Goal: Task Accomplishment & Management: Manage account settings

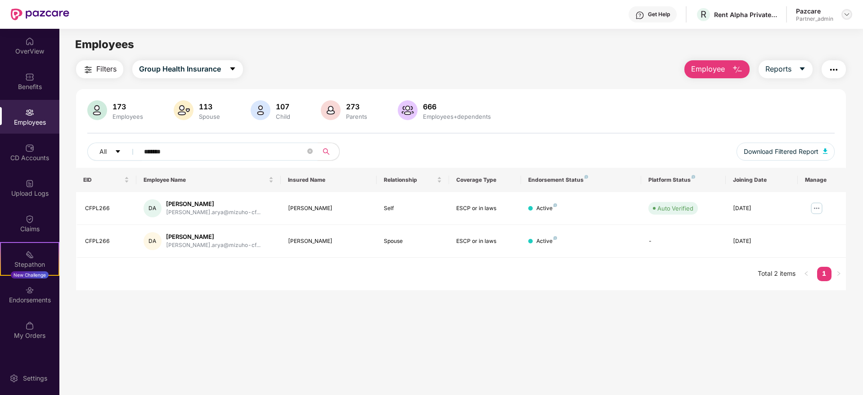
click at [846, 15] on img at bounding box center [846, 14] width 7 height 7
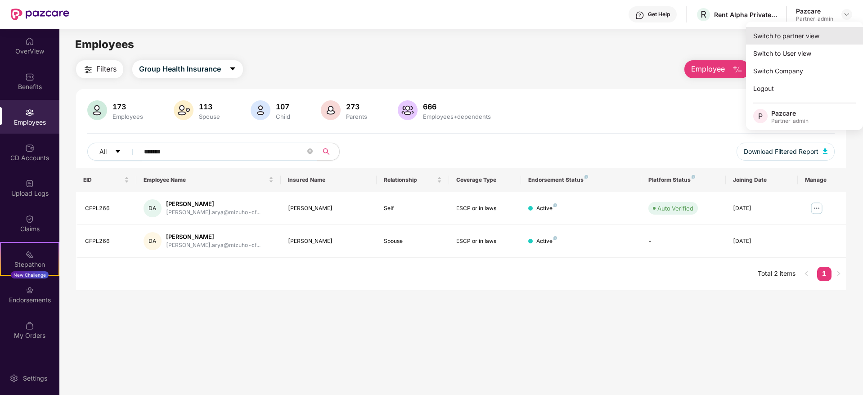
click at [817, 35] on div "Switch to partner view" at bounding box center [804, 36] width 117 height 18
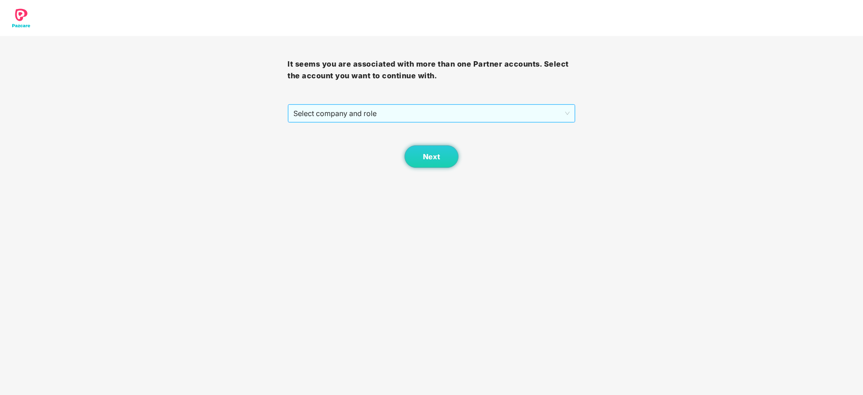
click at [315, 117] on span "Select company and role" at bounding box center [431, 113] width 276 height 17
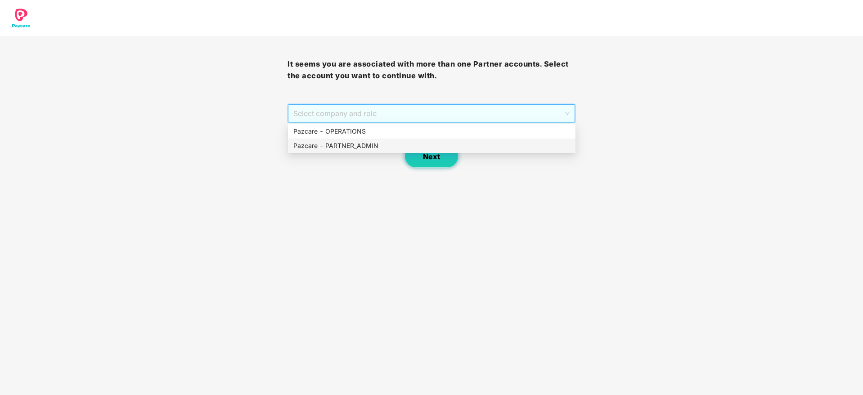
drag, startPoint x: 325, startPoint y: 146, endPoint x: 431, endPoint y: 155, distance: 106.1
click at [364, 148] on div "Pazcare - PARTNER_ADMIN" at bounding box center [431, 146] width 277 height 10
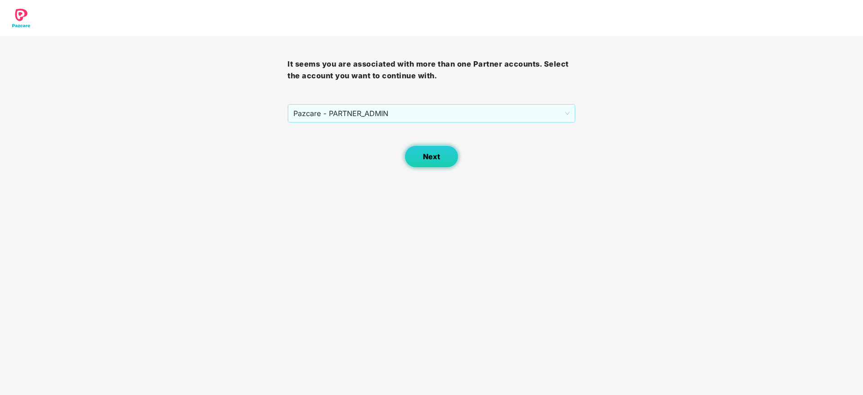
click at [439, 157] on span "Next" at bounding box center [431, 157] width 17 height 9
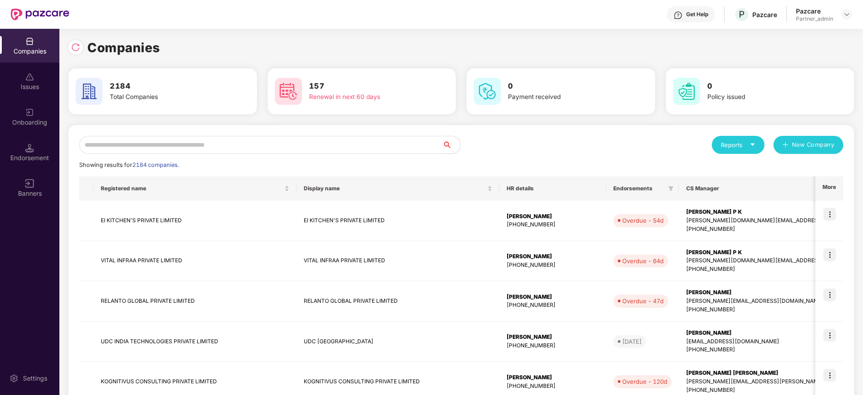
click at [220, 140] on input "text" at bounding box center [260, 145] width 363 height 18
paste input "**********"
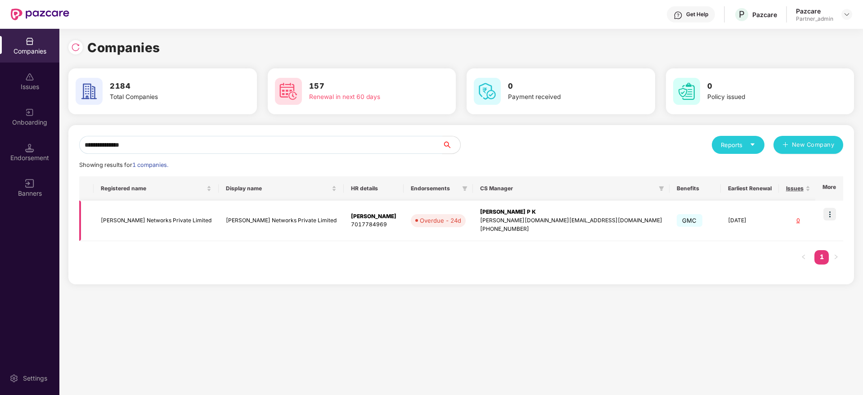
scroll to position [0, 1]
type input "**********"
click at [829, 214] on img at bounding box center [829, 214] width 13 height 13
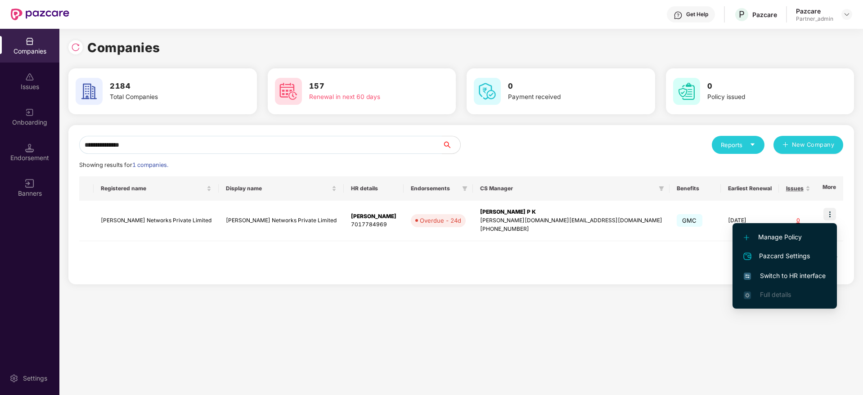
click at [791, 266] on li "Switch to HR interface" at bounding box center [784, 275] width 104 height 19
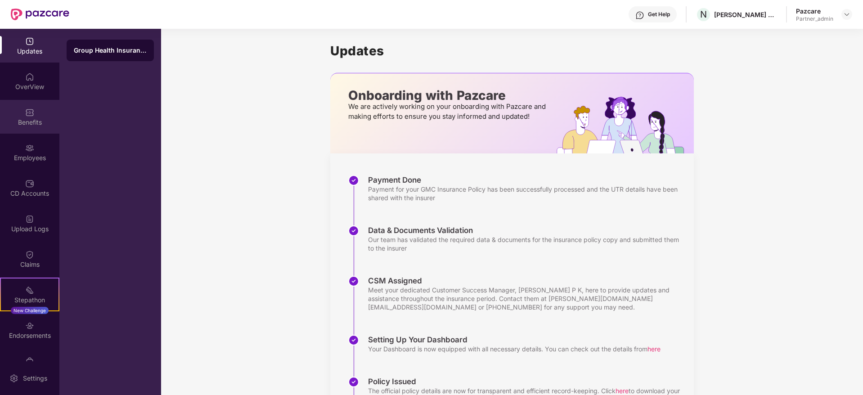
click at [23, 101] on div "Benefits" at bounding box center [29, 117] width 59 height 34
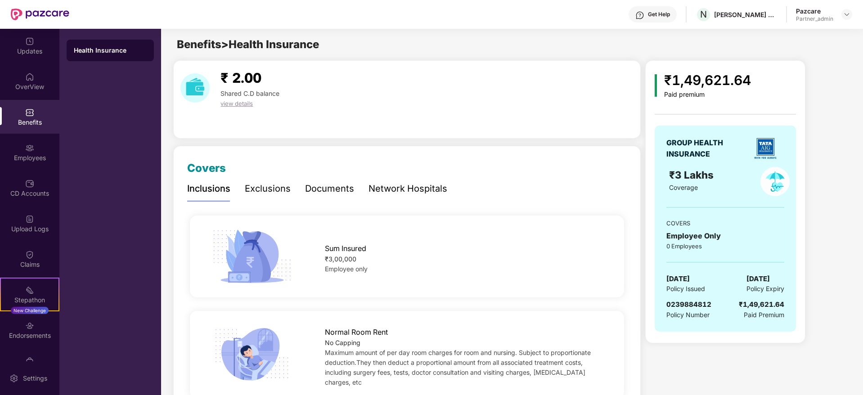
click at [29, 118] on div "Benefits" at bounding box center [29, 122] width 59 height 9
drag, startPoint x: 714, startPoint y: 12, endPoint x: 770, endPoint y: 13, distance: 56.3
click at [770, 13] on div "N [PERSON_NAME] Networks Private Limited" at bounding box center [736, 15] width 81 height 16
copy div "[PERSON_NAME] Networks Pri"
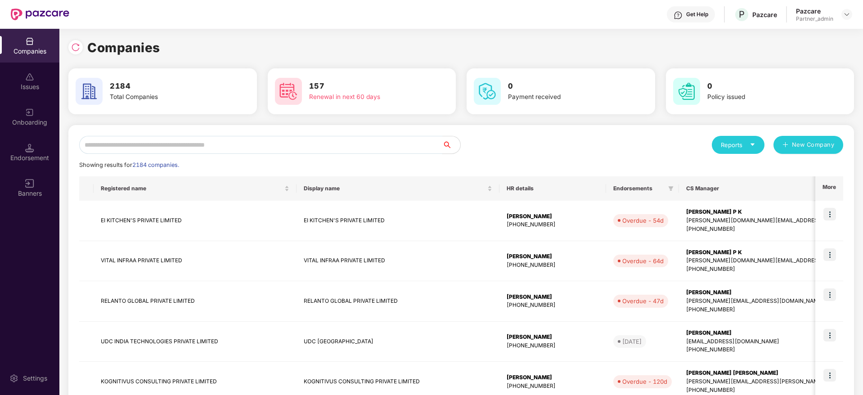
scroll to position [0, 1]
click at [117, 144] on input "text" at bounding box center [260, 145] width 363 height 18
paste input "**********"
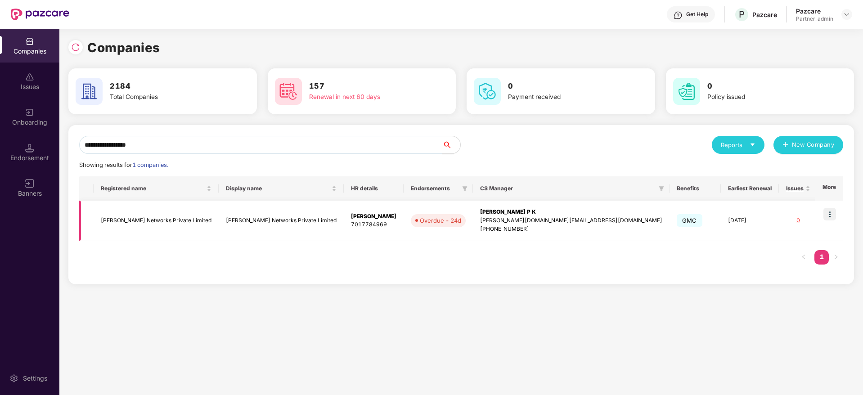
type input "**********"
click at [480, 214] on div "[PERSON_NAME] P K" at bounding box center [571, 212] width 182 height 9
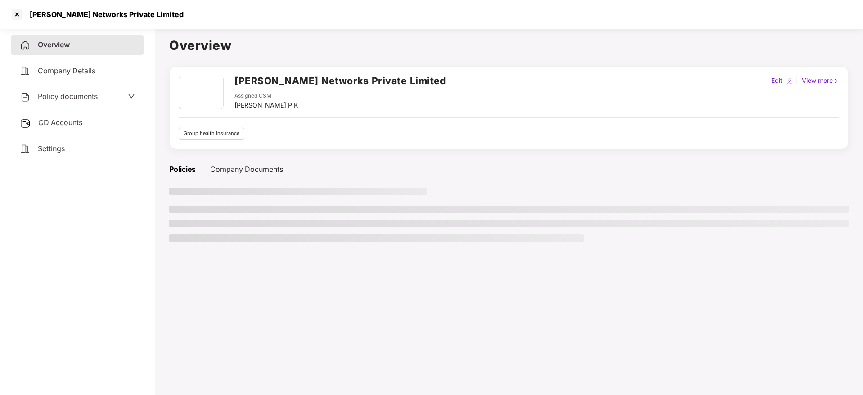
click at [72, 118] on span "CD Accounts" at bounding box center [60, 122] width 44 height 9
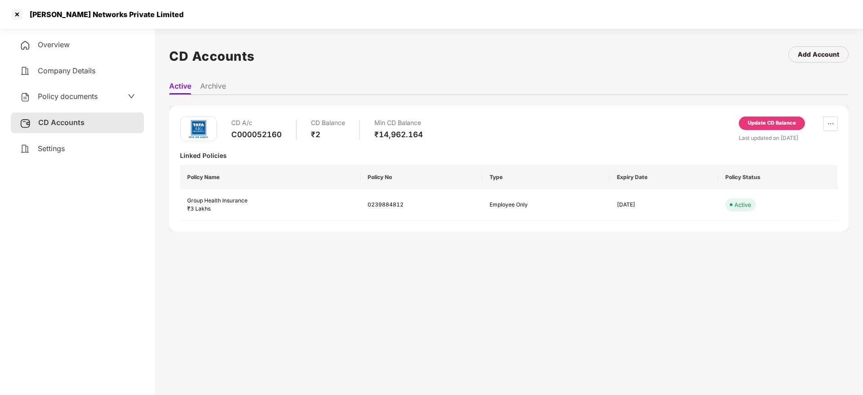
click at [71, 157] on div "Settings" at bounding box center [77, 149] width 133 height 21
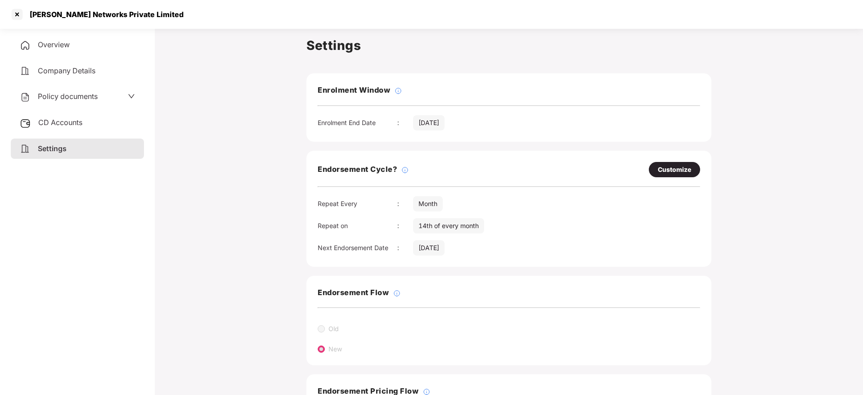
click at [669, 168] on div "Customize" at bounding box center [674, 170] width 33 height 10
select select "*****"
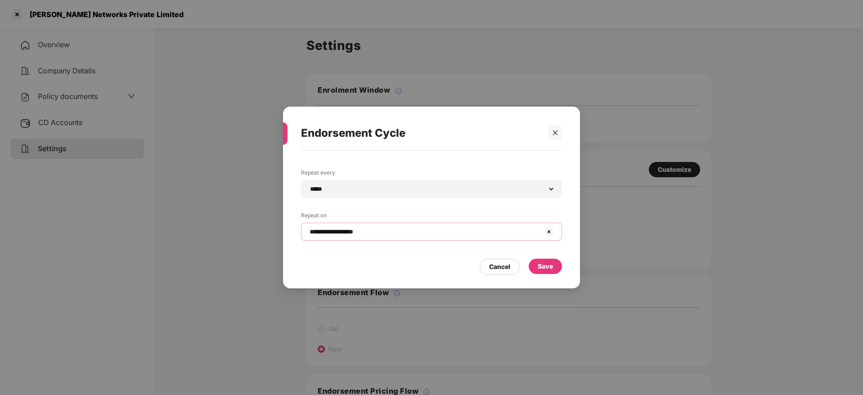
click at [369, 229] on input "**********" at bounding box center [426, 231] width 235 height 9
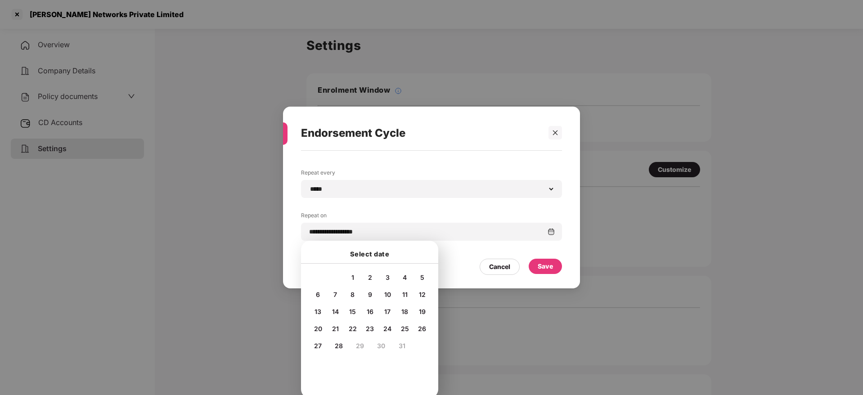
click at [316, 329] on span "20" at bounding box center [318, 329] width 8 height 8
type input "**********"
click at [550, 267] on div "Save" at bounding box center [545, 266] width 15 height 10
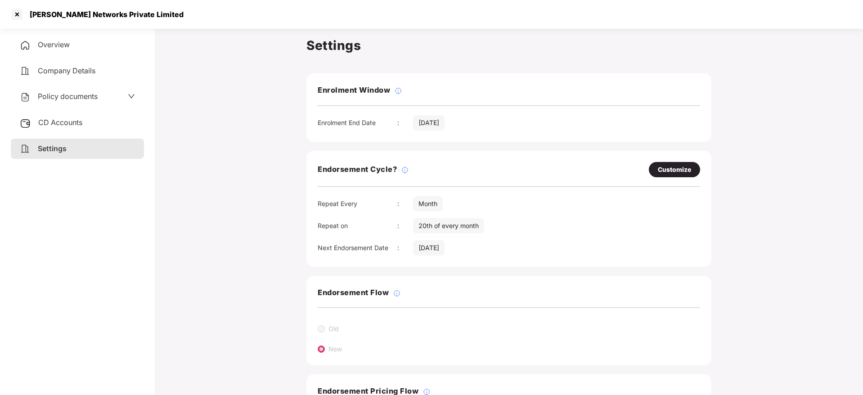
click at [50, 41] on span "Overview" at bounding box center [54, 44] width 32 height 9
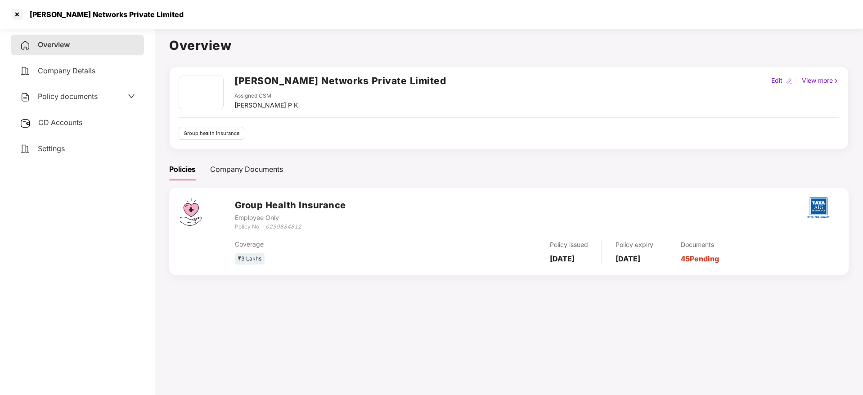
click at [715, 261] on link "45 Pending" at bounding box center [700, 258] width 38 height 9
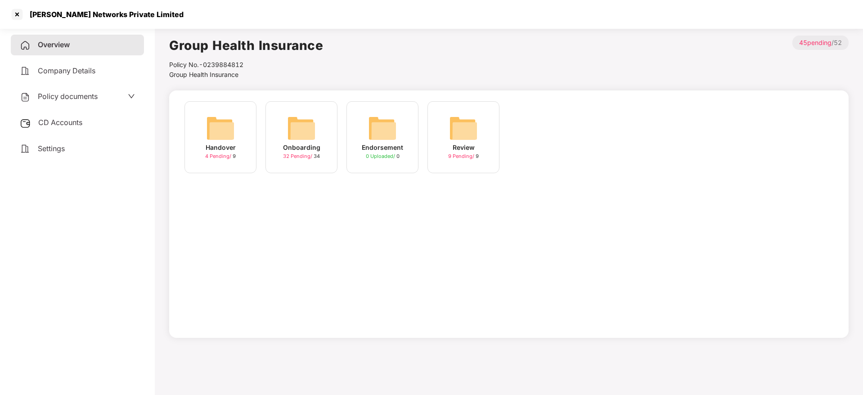
click at [306, 130] on img at bounding box center [301, 128] width 29 height 29
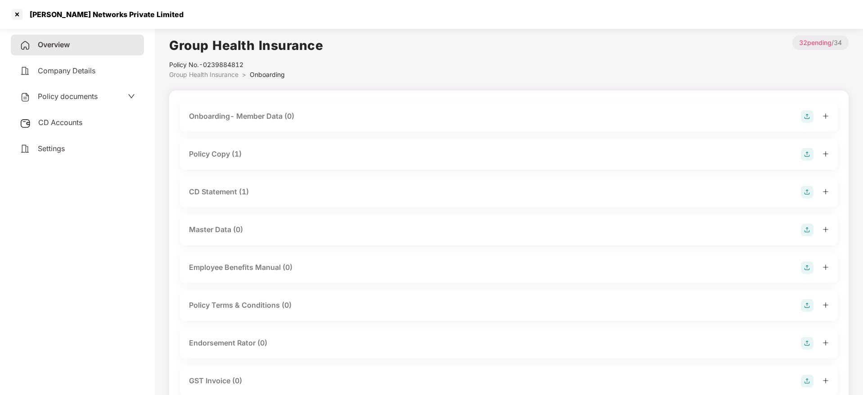
click at [828, 156] on div "Policy Copy (1)" at bounding box center [509, 154] width 658 height 31
click at [827, 153] on icon "plus" at bounding box center [825, 153] width 5 height 0
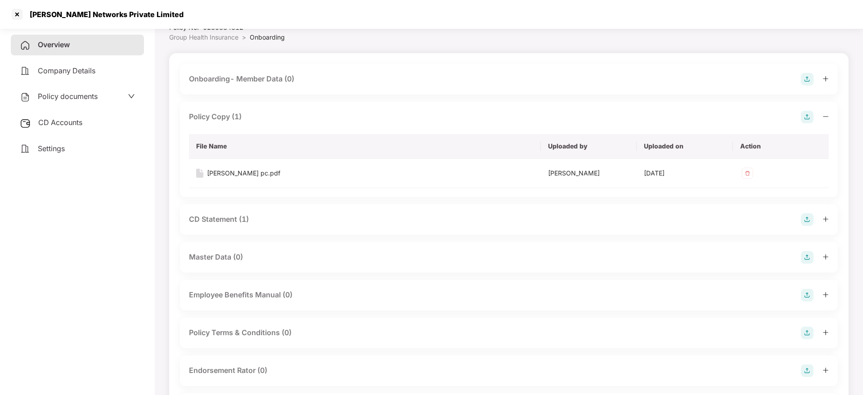
scroll to position [67, 0]
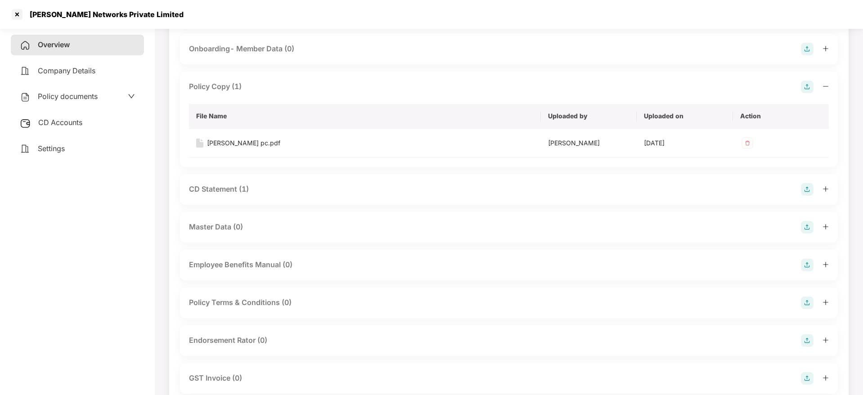
click at [824, 186] on icon "plus" at bounding box center [825, 189] width 6 height 6
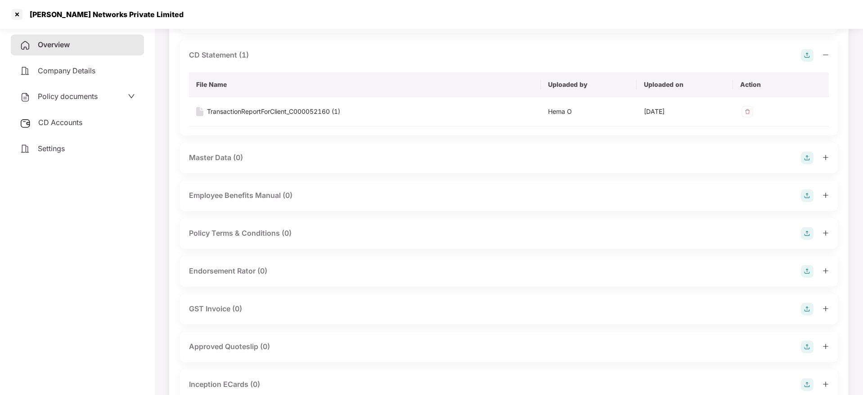
scroll to position [202, 0]
click at [825, 270] on icon "plus" at bounding box center [825, 270] width 6 height 6
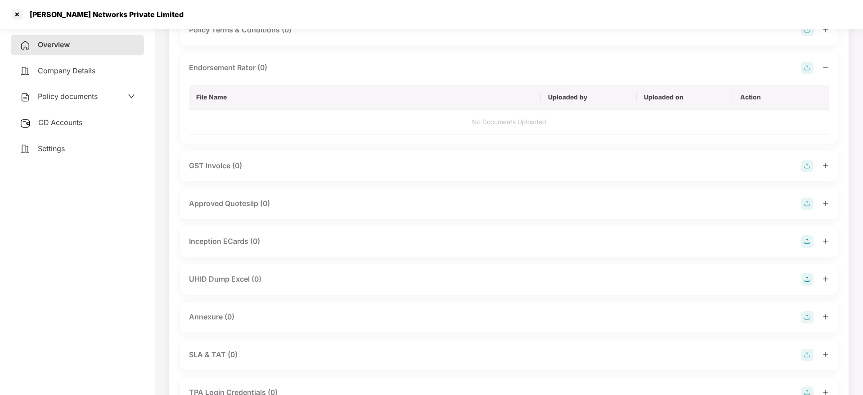
scroll to position [472, 0]
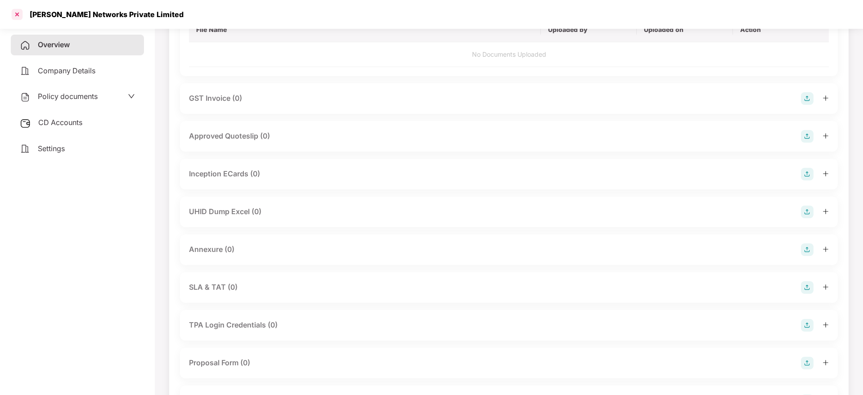
click at [17, 17] on div at bounding box center [17, 14] width 14 height 14
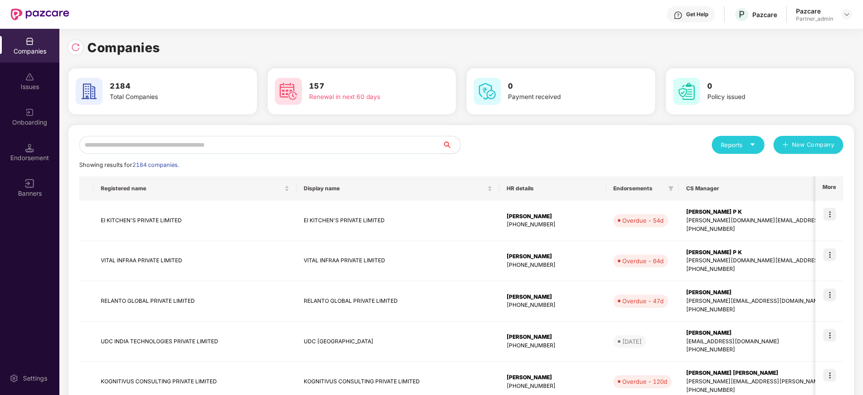
scroll to position [0, 0]
click at [190, 138] on input "text" at bounding box center [260, 145] width 363 height 18
paste input "********"
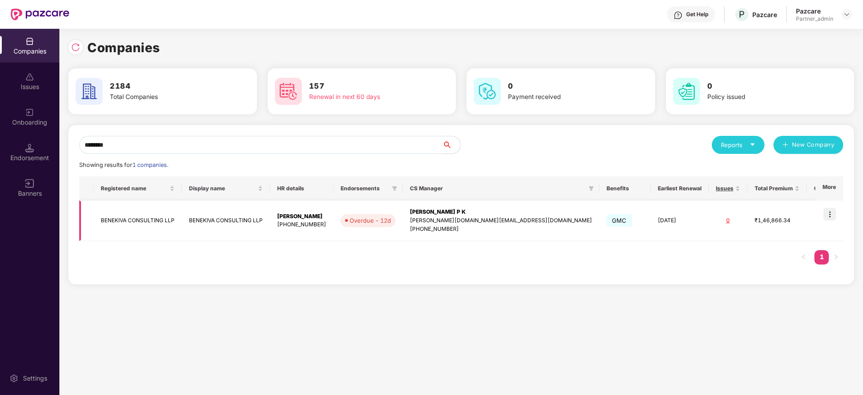
type input "********"
click at [831, 212] on img at bounding box center [829, 214] width 13 height 13
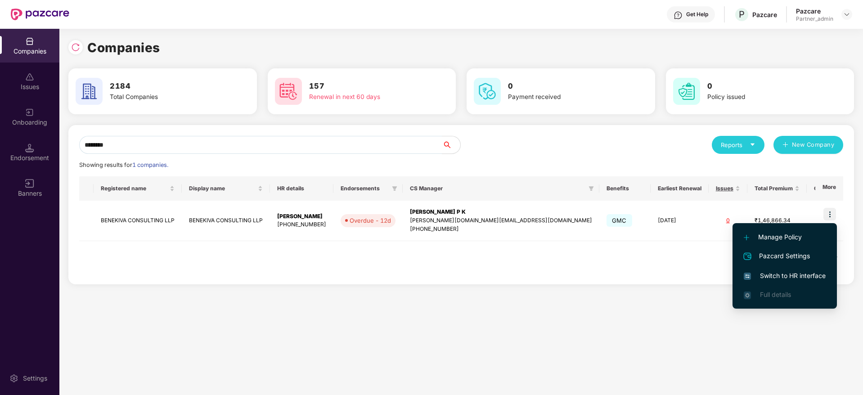
click at [791, 277] on span "Switch to HR interface" at bounding box center [785, 276] width 82 height 10
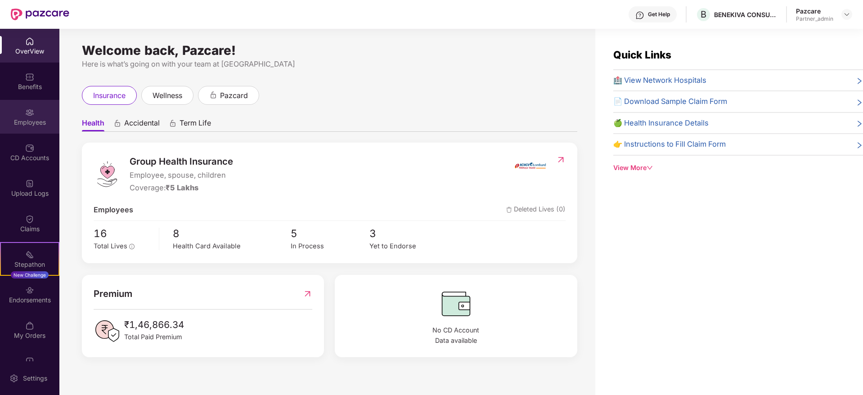
click at [25, 119] on div "Employees" at bounding box center [29, 122] width 59 height 9
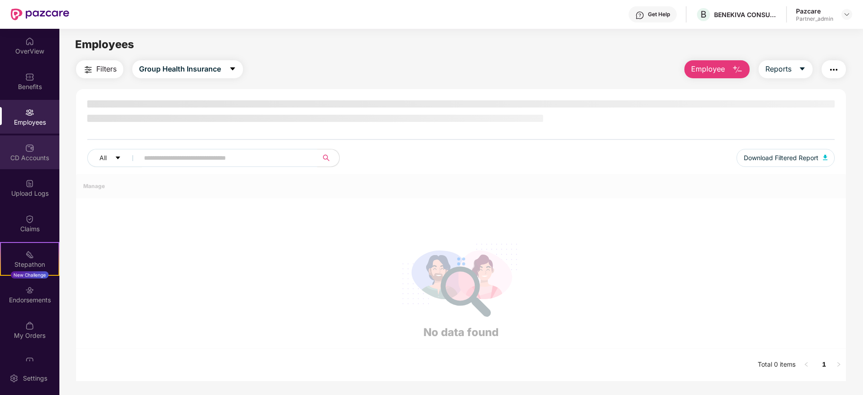
click at [36, 155] on div "CD Accounts" at bounding box center [29, 157] width 59 height 9
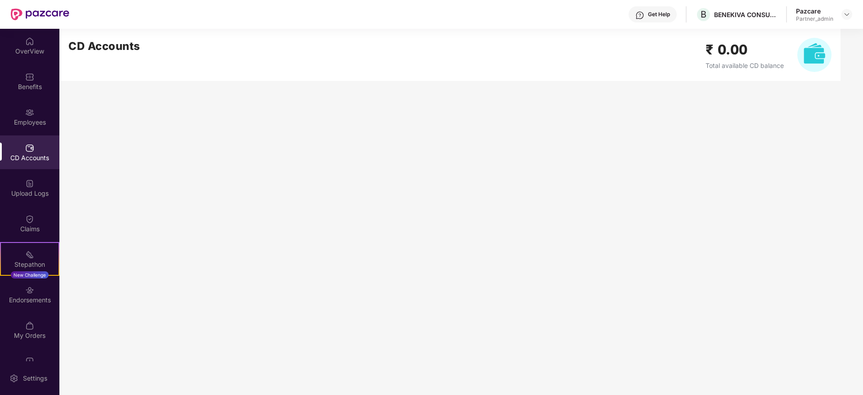
click at [30, 64] on div "Benefits" at bounding box center [29, 81] width 59 height 34
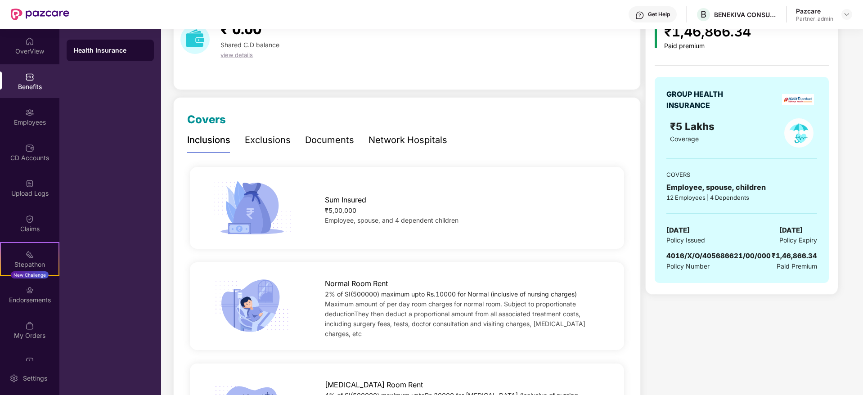
scroll to position [67, 0]
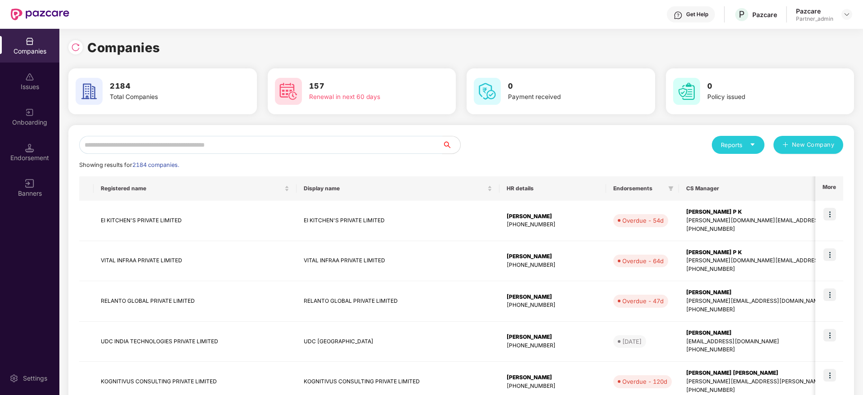
click at [190, 147] on input "text" at bounding box center [260, 145] width 363 height 18
paste input "********"
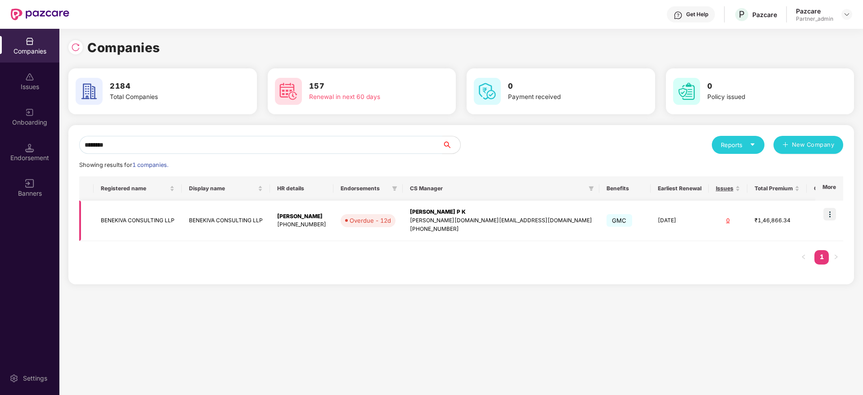
type input "********"
click at [464, 223] on div "[PERSON_NAME][DOMAIN_NAME][EMAIL_ADDRESS][DOMAIN_NAME]" at bounding box center [501, 220] width 182 height 9
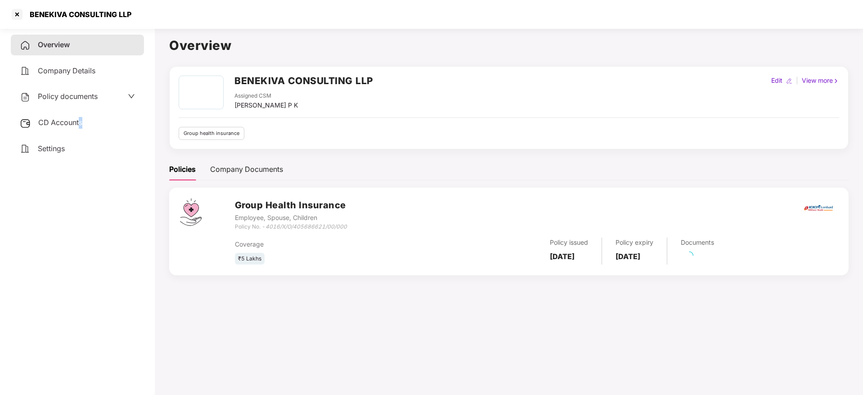
click at [81, 127] on div "CD Accounts" at bounding box center [77, 122] width 133 height 21
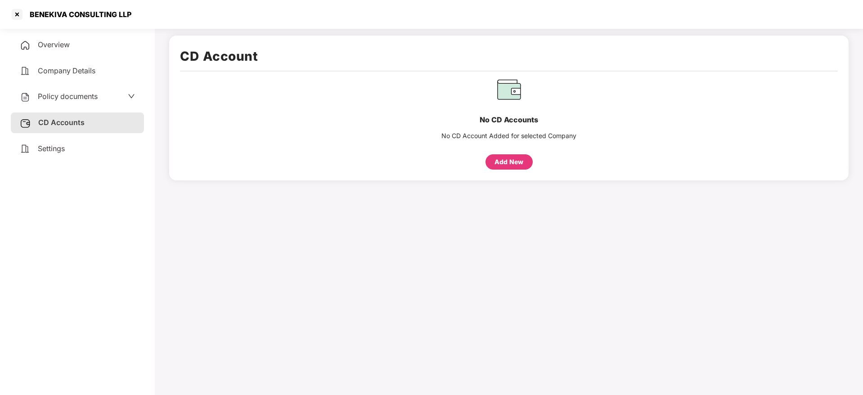
click at [68, 149] on div "Settings" at bounding box center [77, 149] width 133 height 21
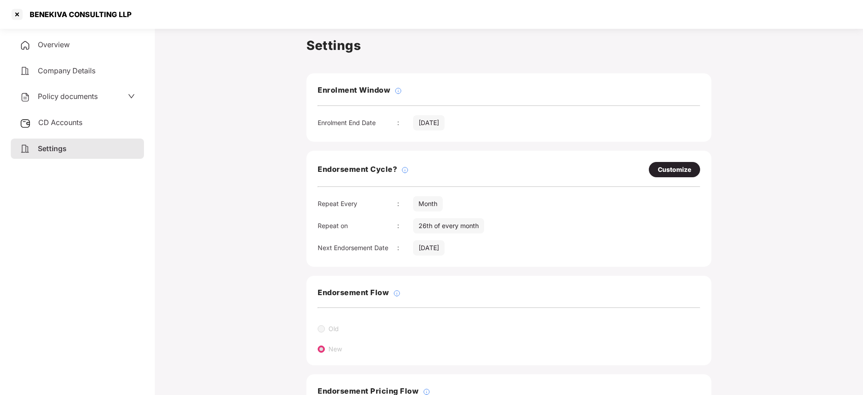
click at [669, 170] on div "Customize" at bounding box center [674, 170] width 33 height 10
select select "*****"
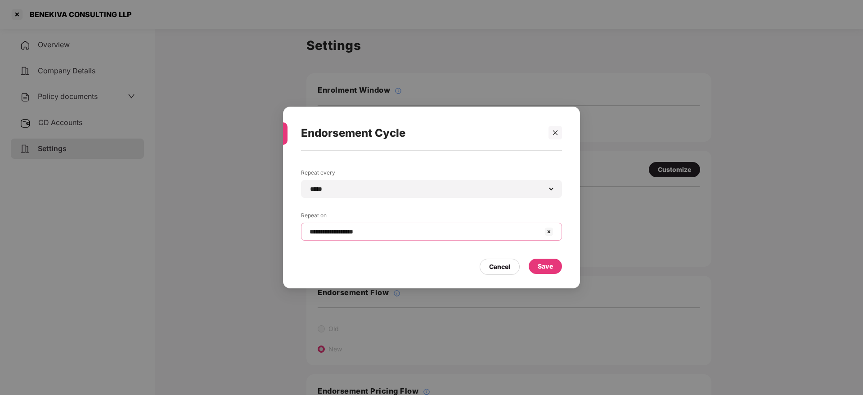
click at [364, 229] on input "**********" at bounding box center [426, 231] width 235 height 9
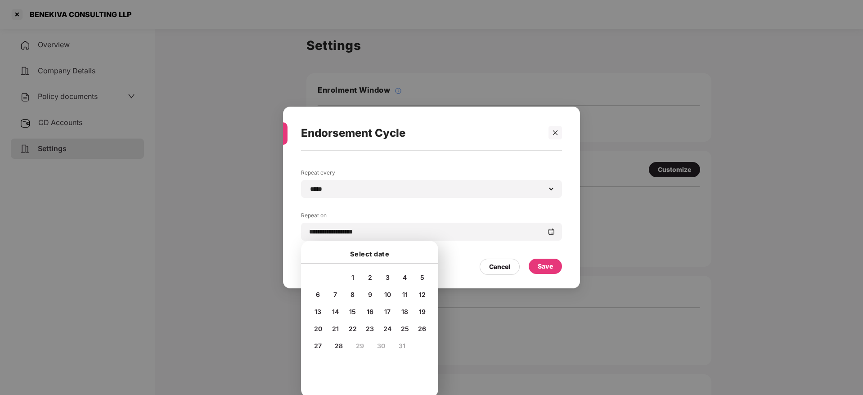
click at [317, 327] on span "20" at bounding box center [318, 329] width 8 height 8
type input "**********"
click at [548, 268] on div "Save" at bounding box center [545, 266] width 15 height 10
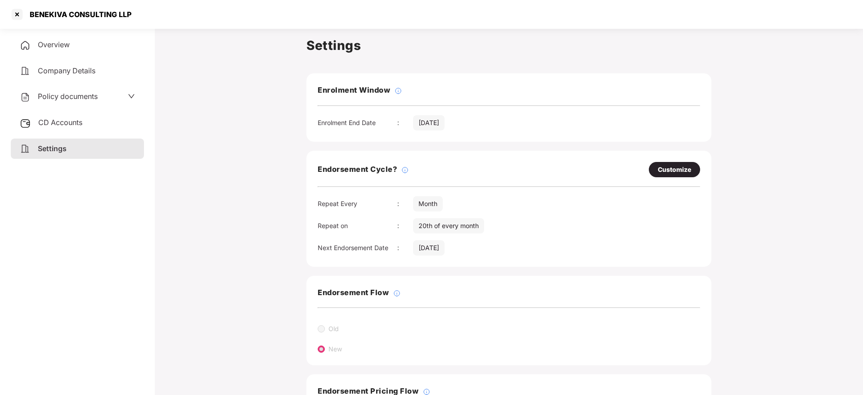
click at [68, 36] on div "Overview" at bounding box center [77, 45] width 133 height 21
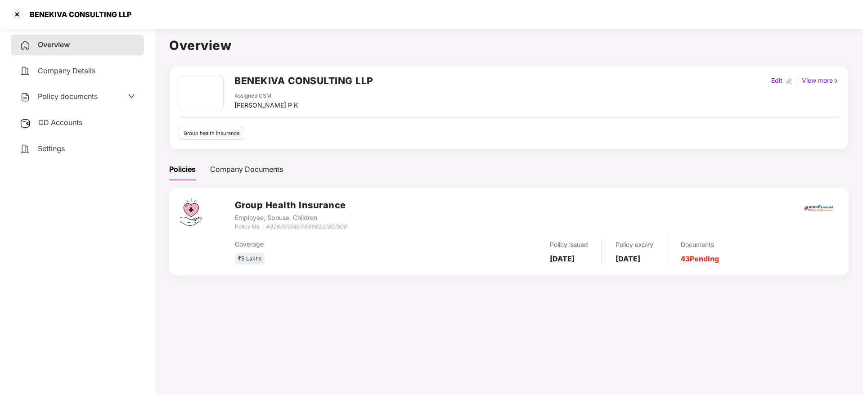
click at [716, 256] on link "43 Pending" at bounding box center [700, 258] width 38 height 9
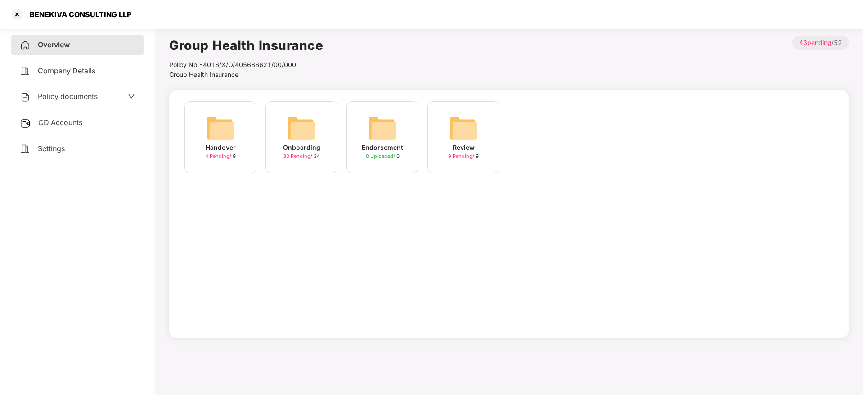
click at [304, 126] on img at bounding box center [301, 128] width 29 height 29
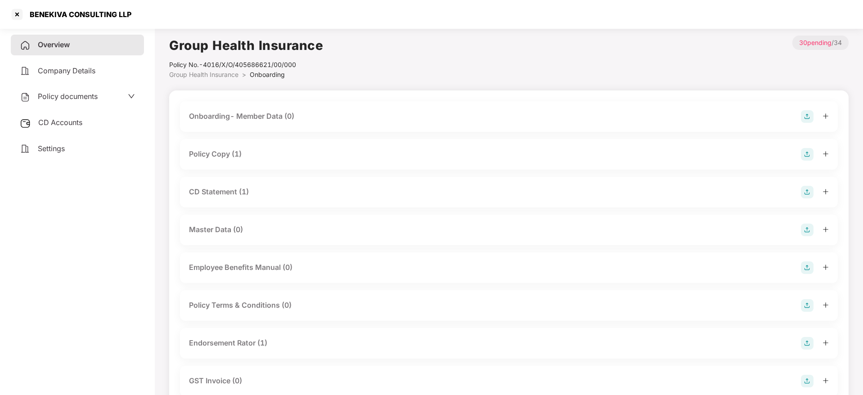
click at [828, 157] on div at bounding box center [815, 154] width 28 height 13
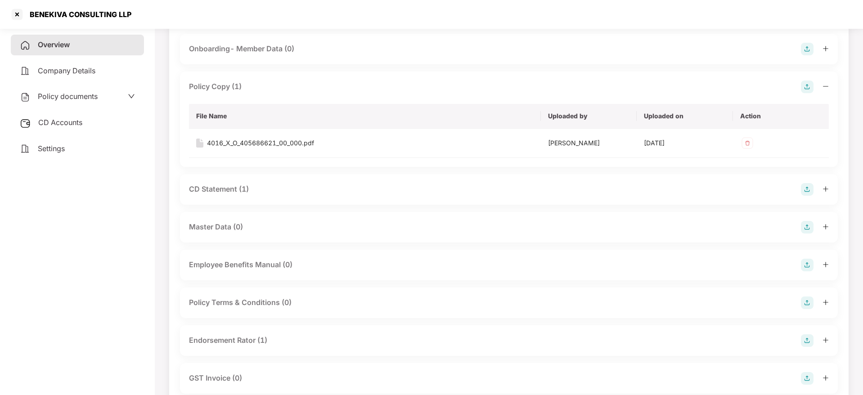
click at [57, 121] on span "CD Accounts" at bounding box center [60, 122] width 44 height 9
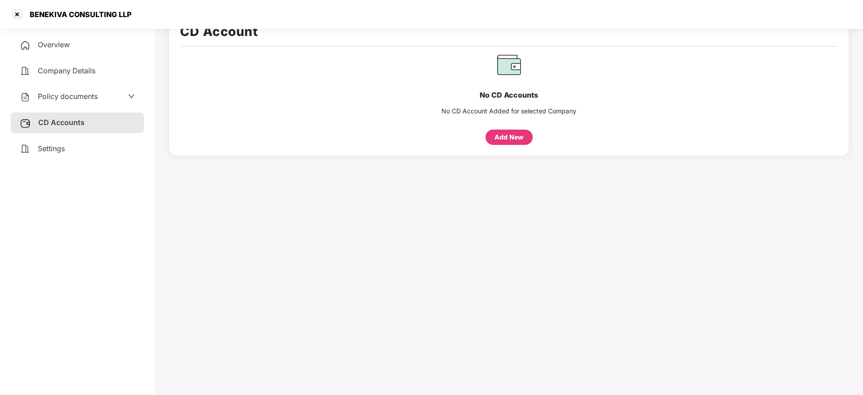
click at [54, 46] on span "Overview" at bounding box center [54, 44] width 32 height 9
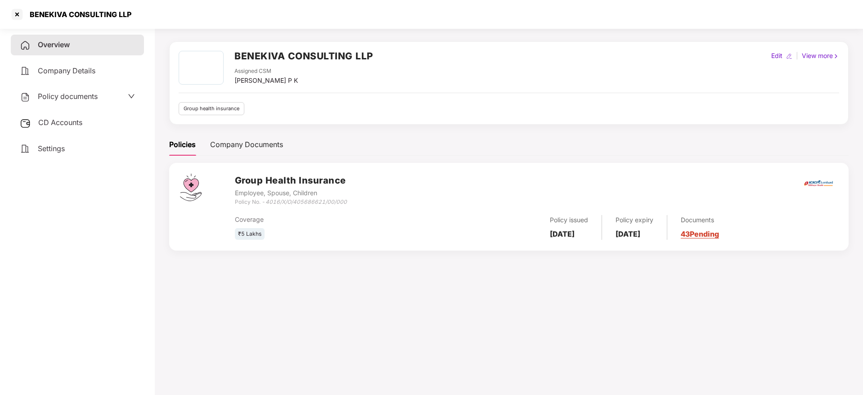
click at [714, 227] on div "Documents 43 Pending" at bounding box center [693, 227] width 52 height 25
click at [715, 230] on link "43 Pending" at bounding box center [700, 233] width 38 height 9
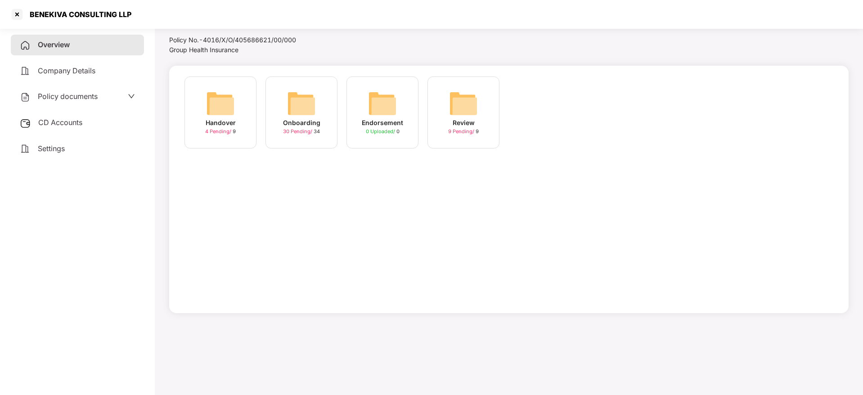
click at [309, 113] on img at bounding box center [301, 103] width 29 height 29
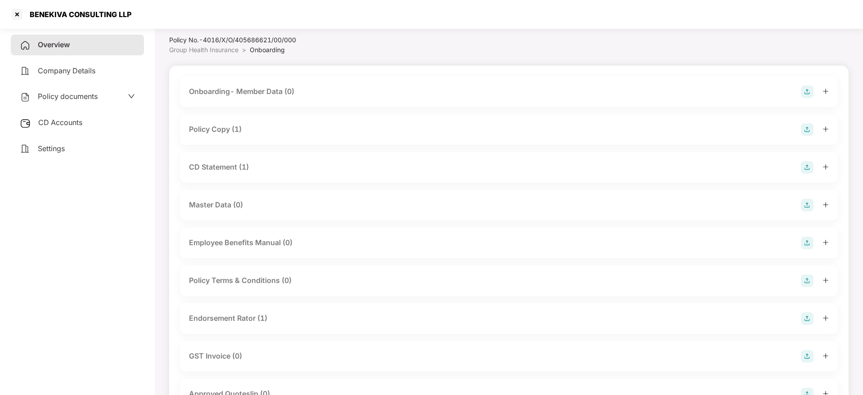
click at [824, 166] on icon "plus" at bounding box center [825, 167] width 6 height 6
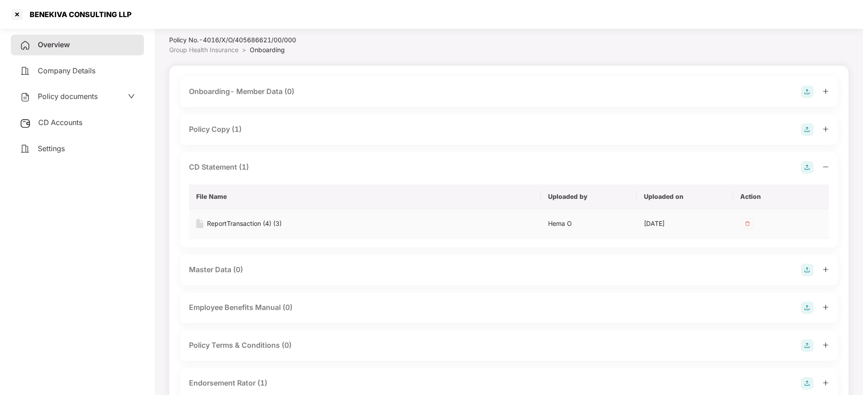
click at [252, 220] on div "ReportTransaction (4) (3)" at bounding box center [244, 224] width 75 height 10
drag, startPoint x: 37, startPoint y: 16, endPoint x: 134, endPoint y: 21, distance: 96.4
click at [134, 21] on div "BENEKIVA CONSULTING LLP" at bounding box center [431, 14] width 863 height 29
copy div "BENEKIVA CONSULTING LLP"
click at [111, 282] on div "Overview Company Details Policy documents CD Accounts Settings" at bounding box center [77, 210] width 133 height 351
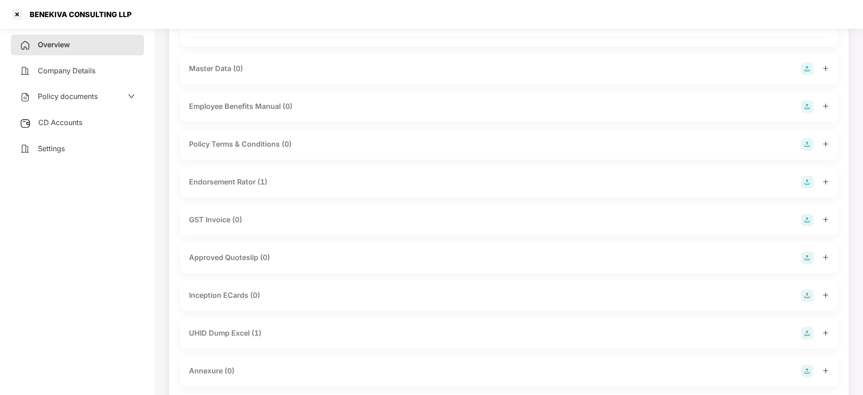
scroll to position [227, 0]
click at [828, 179] on icon "plus" at bounding box center [825, 180] width 6 height 6
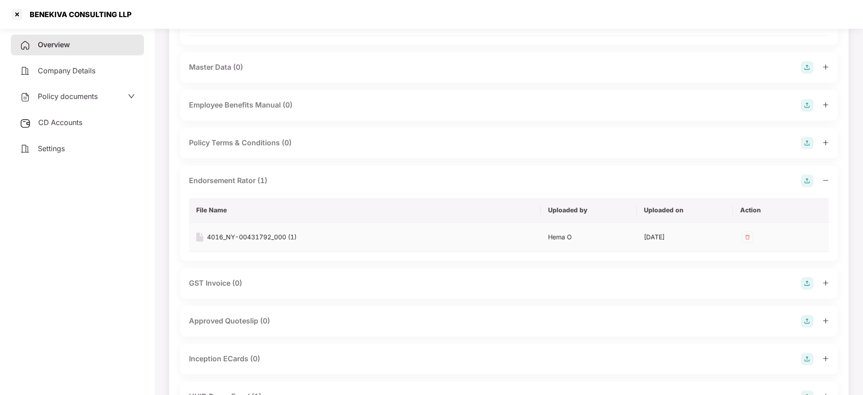
click at [263, 238] on div "4016_NY-00431792_000 (1)" at bounding box center [252, 237] width 90 height 10
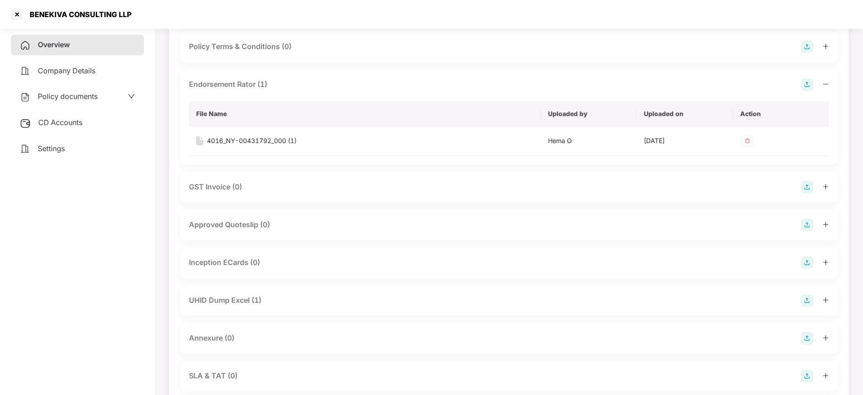
scroll to position [362, 0]
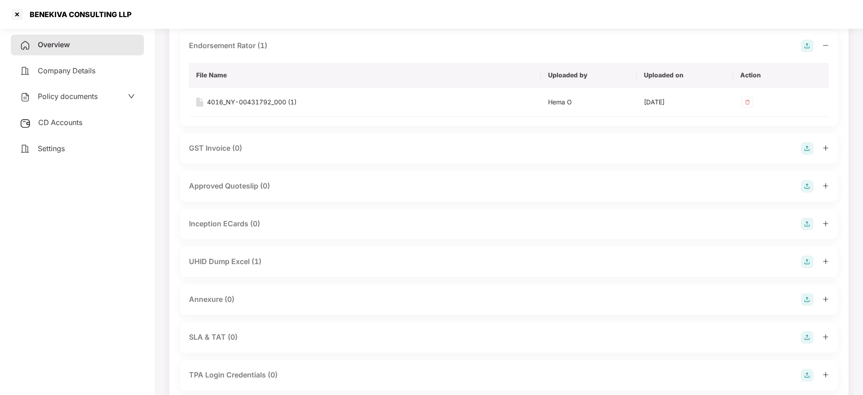
click at [823, 262] on icon "plus" at bounding box center [825, 261] width 6 height 6
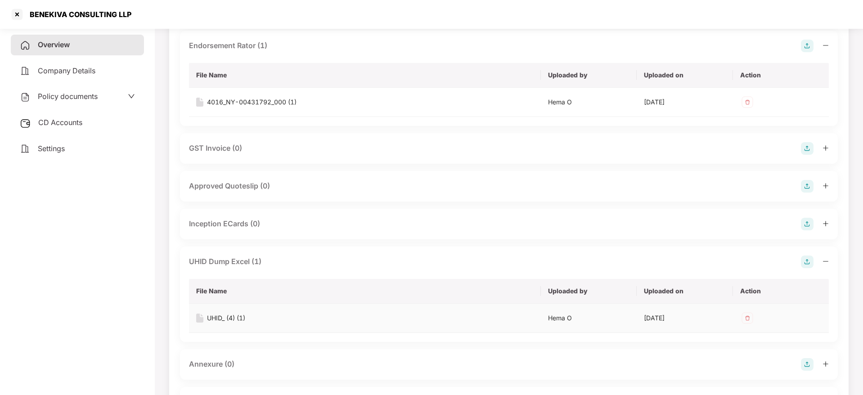
click at [232, 318] on div "UHID_ (4) (1)" at bounding box center [226, 318] width 38 height 10
drag, startPoint x: 28, startPoint y: 10, endPoint x: 140, endPoint y: 27, distance: 112.8
click at [164, 24] on div "BENEKIVA CONSULTING LLP" at bounding box center [431, 14] width 863 height 29
copy div "BENEKIVA CONSULTING LLP"
click at [21, 16] on div at bounding box center [17, 14] width 14 height 14
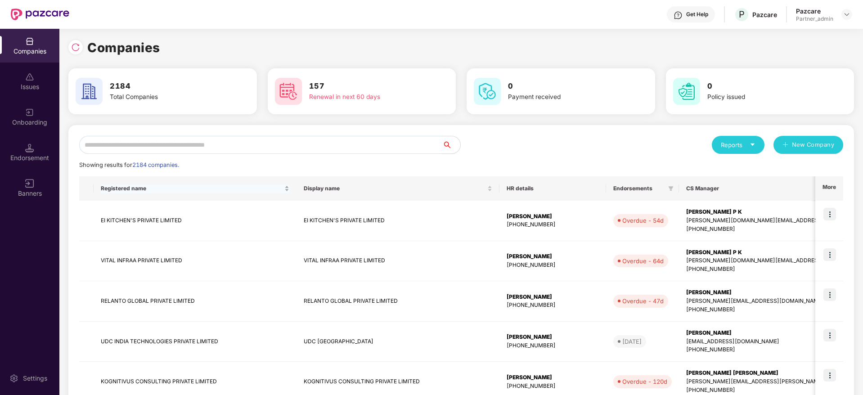
scroll to position [0, 0]
click at [236, 150] on input "text" at bounding box center [260, 145] width 363 height 18
paste input "**********"
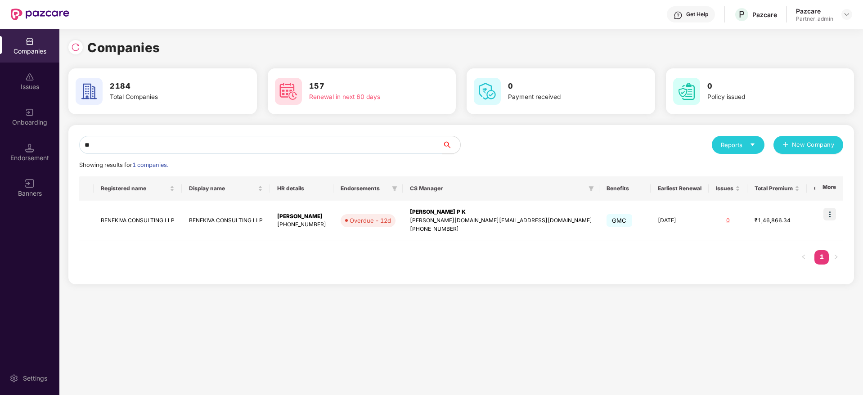
type input "*"
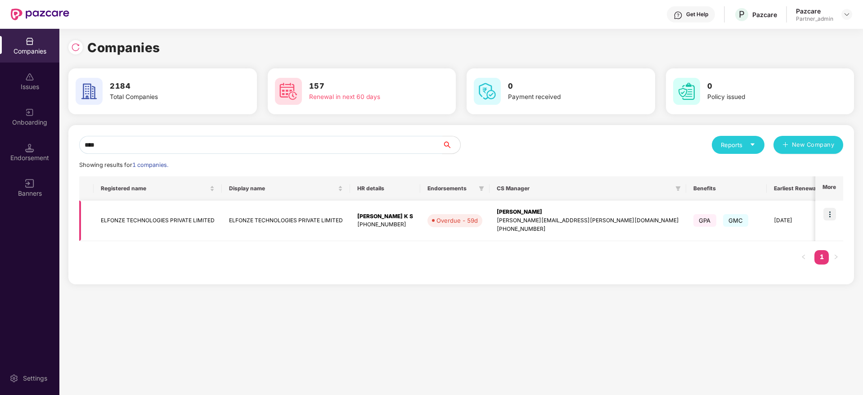
type input "****"
click at [831, 217] on img at bounding box center [829, 214] width 13 height 13
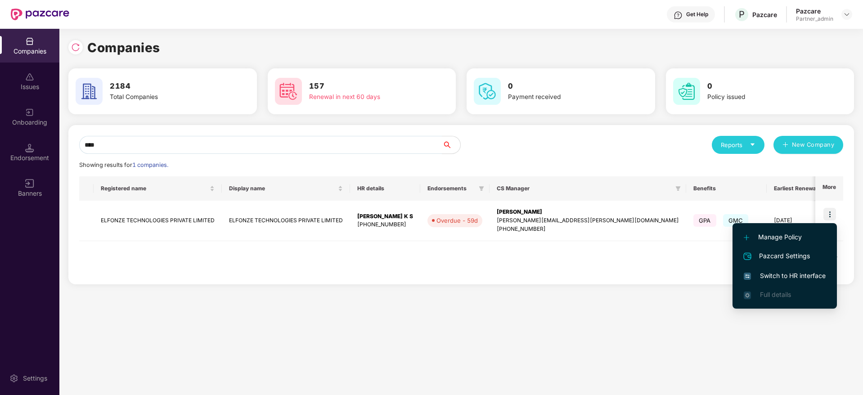
click at [761, 272] on span "Switch to HR interface" at bounding box center [785, 276] width 82 height 10
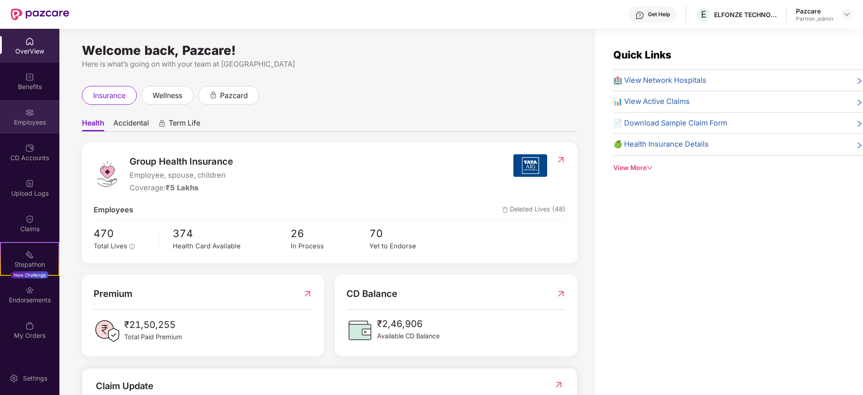
click at [29, 120] on div "Employees" at bounding box center [29, 122] width 59 height 9
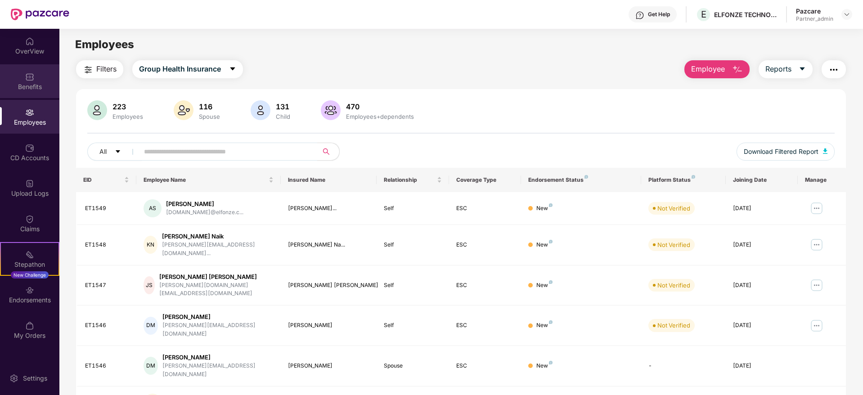
click at [34, 79] on div "Benefits" at bounding box center [29, 81] width 59 height 34
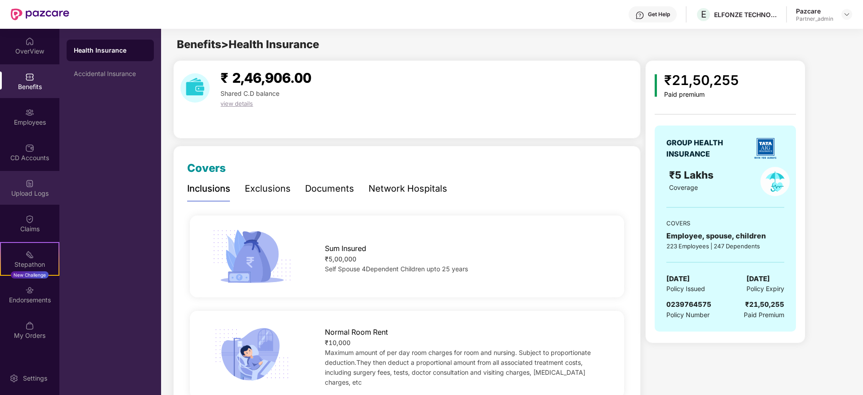
click at [48, 180] on div "Upload Logs" at bounding box center [29, 188] width 59 height 34
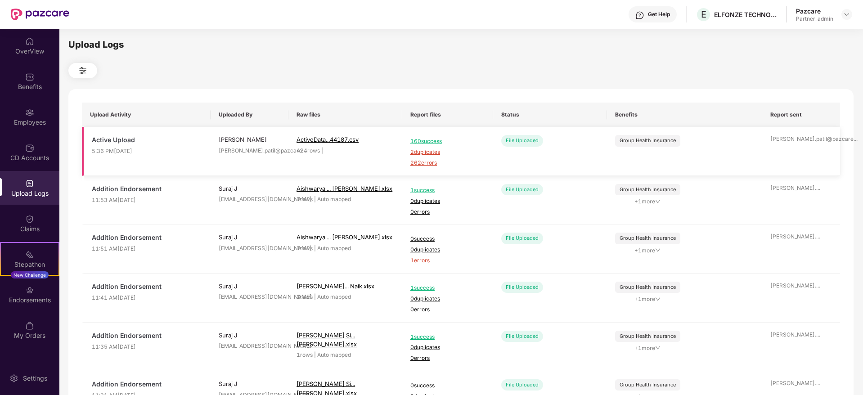
click at [420, 159] on span "262 errors" at bounding box center [447, 163] width 75 height 9
